Goal: Task Accomplishment & Management: Complete application form

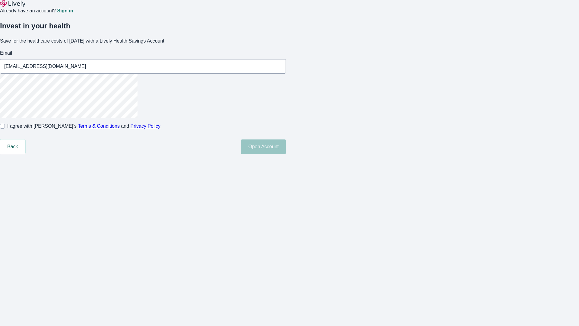
click at [5, 128] on input "I agree with Lively’s Terms & Conditions and Privacy Policy" at bounding box center [2, 126] width 5 height 5
checkbox input "true"
click at [286, 154] on button "Open Account" at bounding box center [263, 146] width 45 height 14
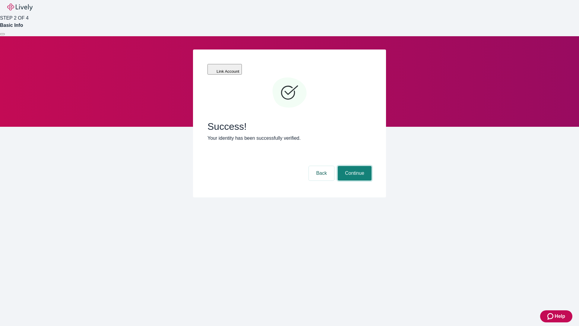
click at [354, 166] on button "Continue" at bounding box center [355, 173] width 34 height 14
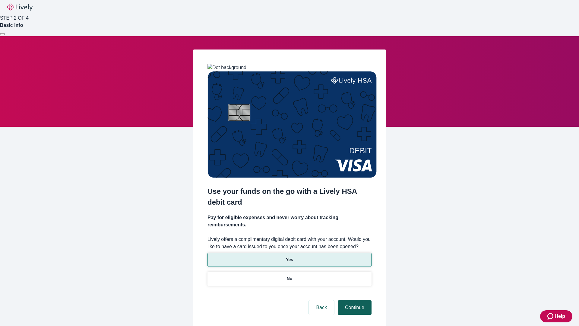
click at [289, 256] on p "Yes" at bounding box center [289, 259] width 7 height 6
click at [354, 300] on button "Continue" at bounding box center [355, 307] width 34 height 14
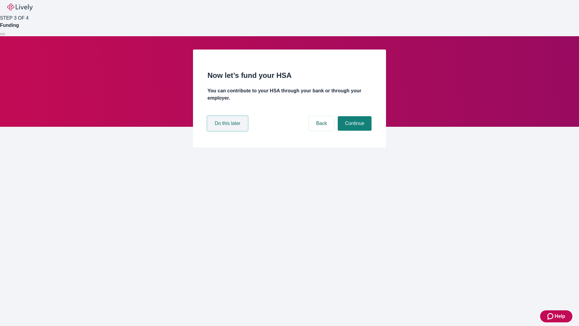
click at [228, 131] on button "Do this later" at bounding box center [227, 123] width 40 height 14
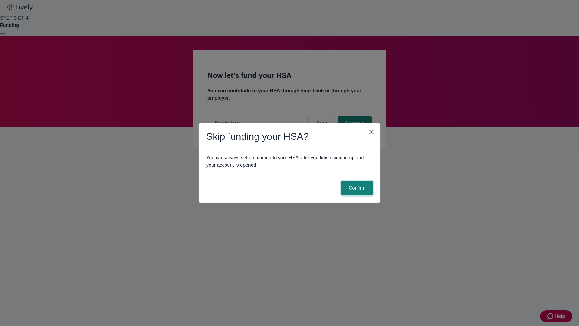
click at [356, 188] on button "Confirm" at bounding box center [356, 188] width 31 height 14
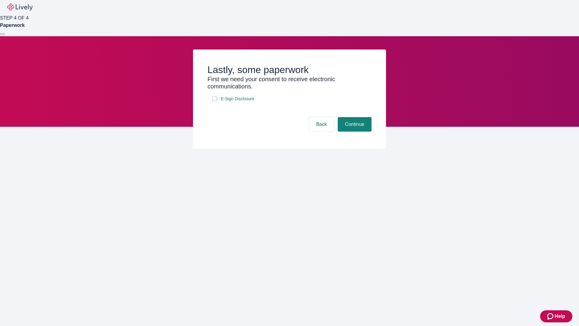
click at [215, 101] on input "E-Sign Disclosure" at bounding box center [214, 98] width 5 height 5
checkbox input "true"
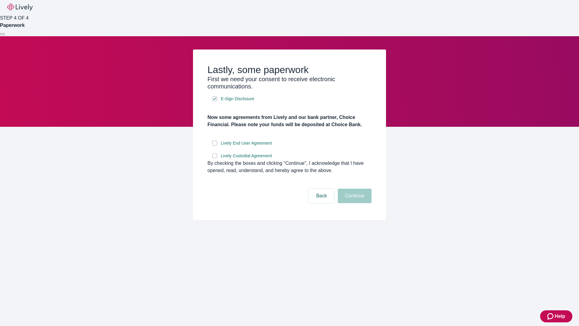
click at [215, 145] on input "Lively End User Agreement" at bounding box center [214, 143] width 5 height 5
checkbox input "true"
click at [215, 158] on input "Lively Custodial Agreement" at bounding box center [214, 155] width 5 height 5
checkbox input "true"
click at [354, 203] on button "Continue" at bounding box center [355, 195] width 34 height 14
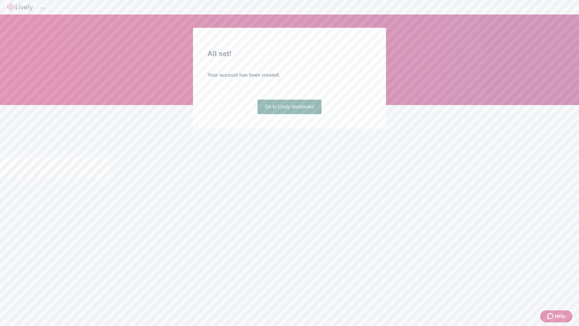
click at [289, 114] on link "Go to Lively dashboard" at bounding box center [290, 107] width 64 height 14
